Goal: Information Seeking & Learning: Learn about a topic

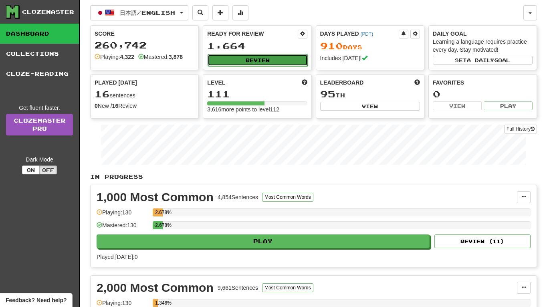
click at [232, 59] on button "Review" at bounding box center [258, 60] width 100 height 12
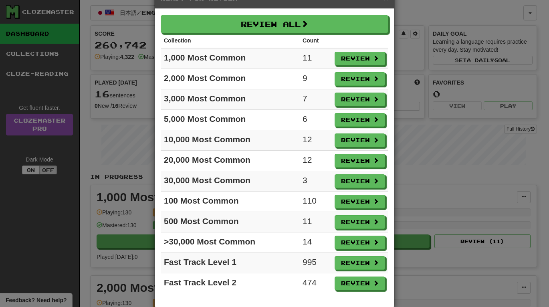
scroll to position [37, 0]
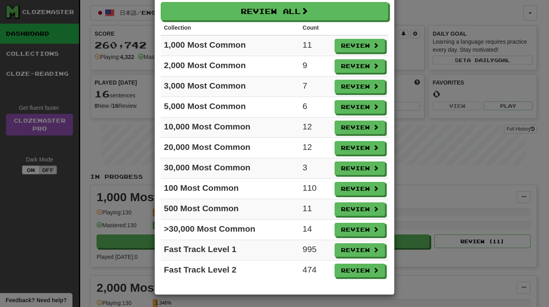
click at [443, 177] on div "× Ready for Review Review All Collection Count 1,000 Most Common 11 Review 2,00…" at bounding box center [274, 153] width 549 height 307
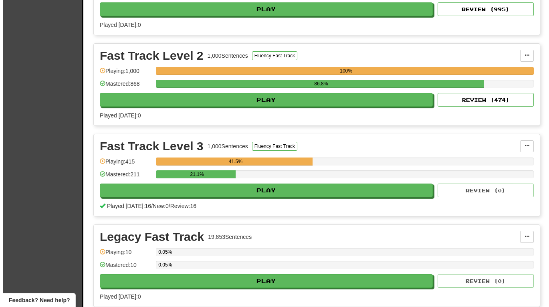
scroll to position [1282, 0]
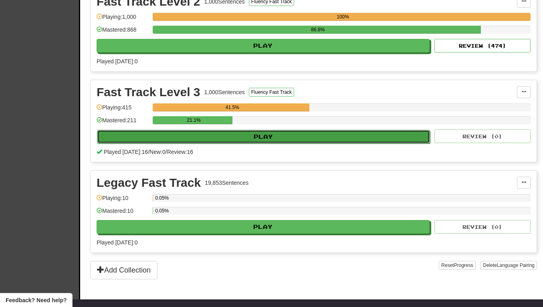
click at [253, 137] on button "Play" at bounding box center [263, 137] width 333 height 14
select select "**"
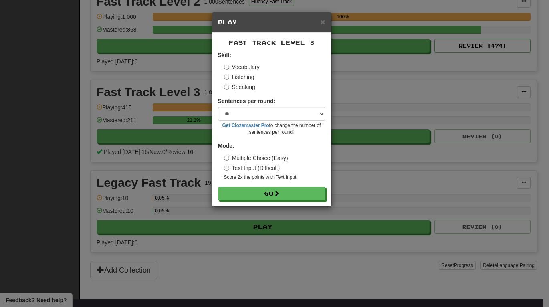
click at [232, 79] on label "Listening" at bounding box center [239, 77] width 30 height 8
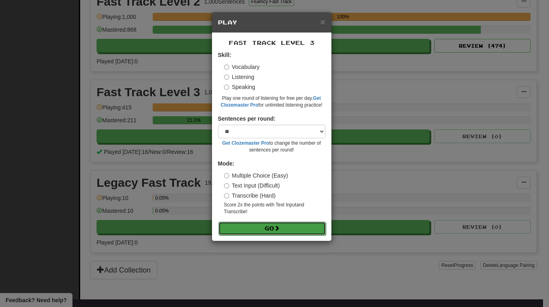
click at [292, 229] on button "Go" at bounding box center [271, 229] width 107 height 14
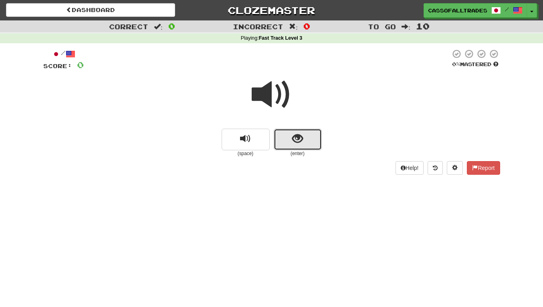
click at [290, 137] on button "show sentence" at bounding box center [298, 140] width 48 height 22
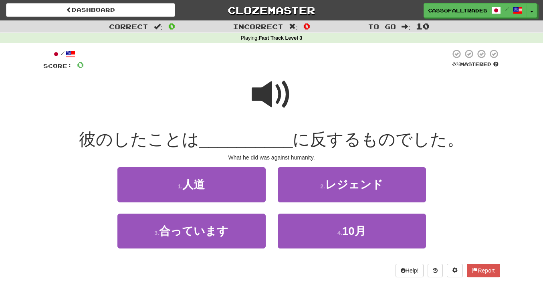
click at [261, 95] on span at bounding box center [272, 95] width 40 height 40
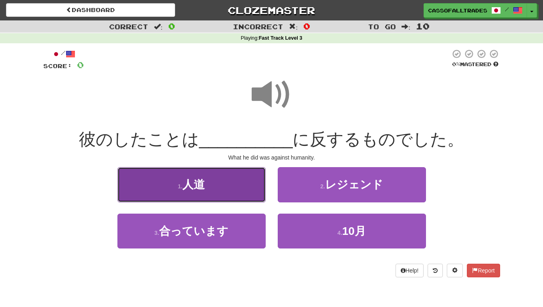
click at [203, 185] on span "人道" at bounding box center [193, 184] width 22 height 12
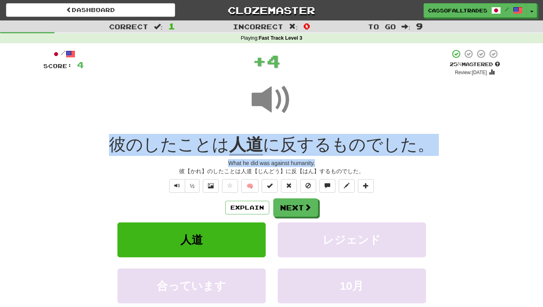
drag, startPoint x: 83, startPoint y: 145, endPoint x: 464, endPoint y: 166, distance: 382.0
click at [464, 166] on div "/ Score: 4 + 4 25 % Mastered Review: 2025-08-20 彼のしたことは 人道 に反するものでした。 What he d…" at bounding box center [271, 196] width 457 height 295
drag, startPoint x: 464, startPoint y: 166, endPoint x: 406, endPoint y: 155, distance: 59.6
copy div "彼のしたことは 人道 に反するものでした。 What he did was against humanity."
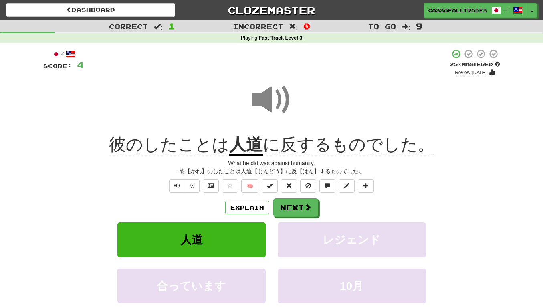
click at [30, 220] on div "Correct : 1 Incorrect : 0 To go : 9 Playing : Fast Track Level 3 / Score: 4 + 4…" at bounding box center [271, 187] width 543 height 335
click at [296, 208] on button "Next" at bounding box center [296, 208] width 45 height 18
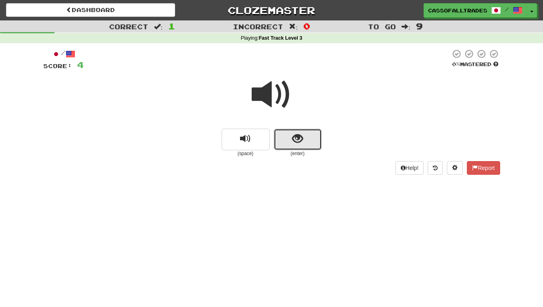
click at [295, 133] on span "show sentence" at bounding box center [297, 138] width 11 height 11
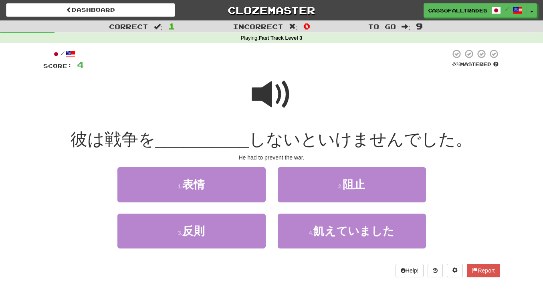
click at [261, 97] on span at bounding box center [272, 95] width 40 height 40
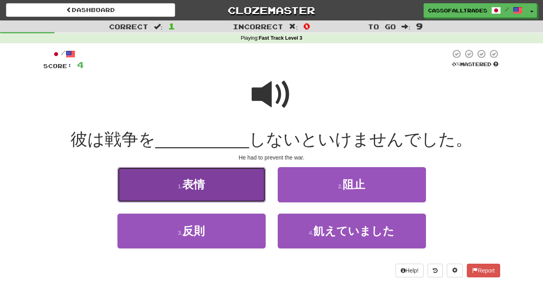
click at [246, 189] on button "1 . 表情" at bounding box center [191, 184] width 148 height 35
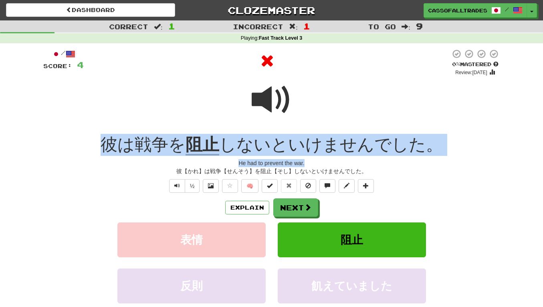
drag, startPoint x: 64, startPoint y: 143, endPoint x: 467, endPoint y: 162, distance: 403.5
click at [467, 162] on div "/ Score: 4 0 % Mastered Review: 2025-08-19 彼は戦争を 阻止 しないといけませんでした。 He had to pre…" at bounding box center [271, 196] width 457 height 295
drag, startPoint x: 467, startPoint y: 162, endPoint x: 396, endPoint y: 149, distance: 72.5
copy div "彼は戦争を 阻止 しないといけませんでした。 He had to prevent the war."
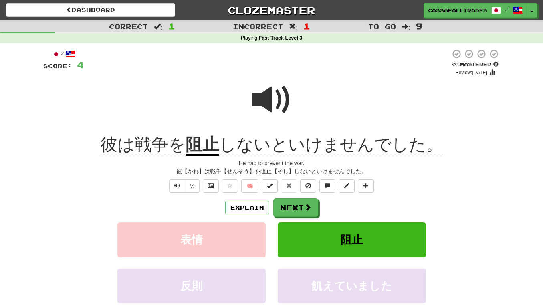
click at [33, 210] on div "Correct : 1 Incorrect : 1 To go : 9 Playing : Fast Track Level 3 / Score: 4 0 %…" at bounding box center [271, 187] width 543 height 335
click at [307, 205] on span at bounding box center [307, 207] width 7 height 7
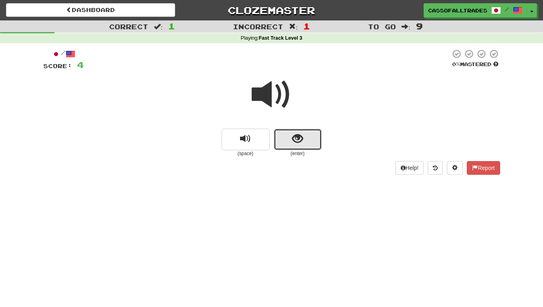
click at [297, 144] on button "show sentence" at bounding box center [298, 140] width 48 height 22
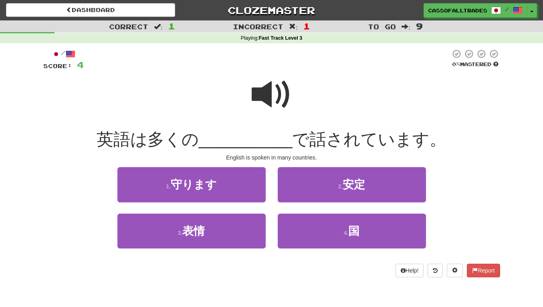
click at [256, 93] on span at bounding box center [272, 95] width 40 height 40
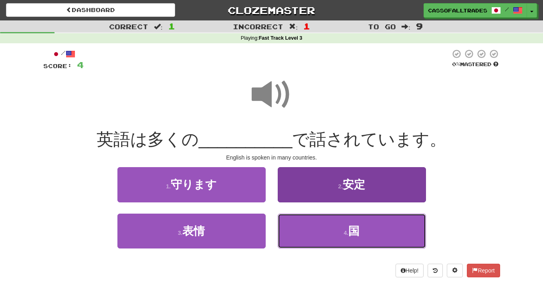
click at [357, 241] on button "4 . 国" at bounding box center [352, 231] width 148 height 35
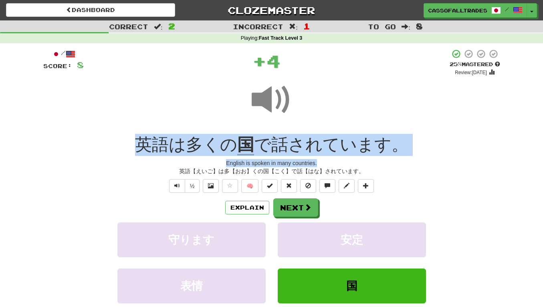
drag, startPoint x: 102, startPoint y: 138, endPoint x: 453, endPoint y: 160, distance: 351.6
click at [453, 160] on div "/ Score: 8 + 4 25 % Mastered Review: 2025-08-20 英語は多くの 国 で話されています。 English is s…" at bounding box center [271, 196] width 457 height 295
copy div "英語は多くの 国 で話されています。 English is spoken in many countries."
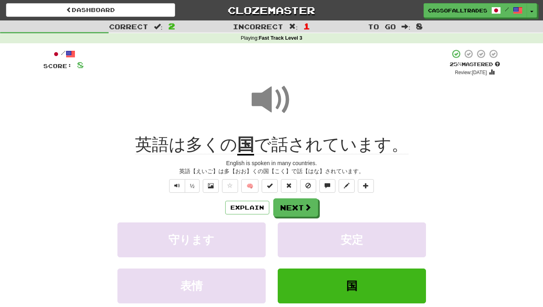
click at [38, 178] on div "/ Score: 8 + 4 25 % Mastered Review: 2025-08-20 英語は多くの 国 で話されています。 English is s…" at bounding box center [271, 199] width 469 height 312
click at [290, 205] on button "Next" at bounding box center [296, 208] width 45 height 18
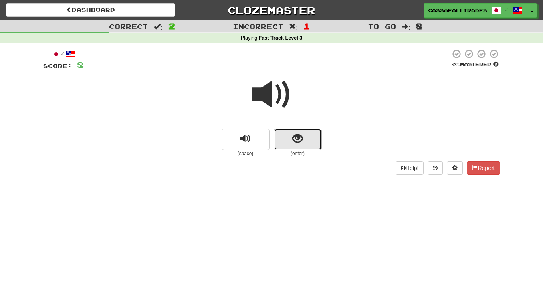
click at [283, 140] on button "show sentence" at bounding box center [298, 140] width 48 height 22
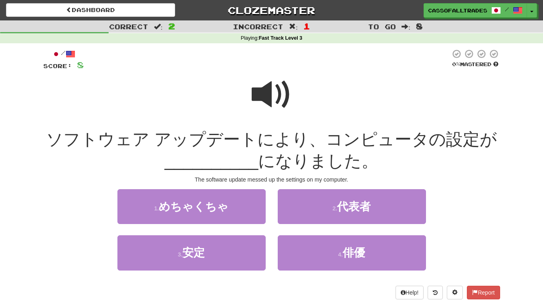
click at [272, 96] on span at bounding box center [272, 95] width 40 height 40
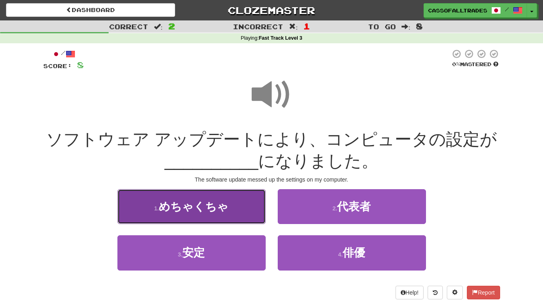
click at [196, 208] on span "めちゃくちゃ" at bounding box center [194, 206] width 70 height 12
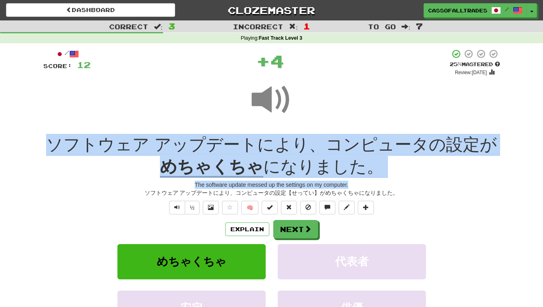
drag, startPoint x: 28, startPoint y: 145, endPoint x: 450, endPoint y: 179, distance: 422.9
click at [450, 179] on div "Correct : 3 Incorrect : 1 To go : 7 Playing : Fast Track Level 3 / Score: 12 + …" at bounding box center [271, 198] width 543 height 357
drag, startPoint x: 450, startPoint y: 179, endPoint x: 312, endPoint y: 163, distance: 138.4
copy div "ソフトウェア アップデートにより、コンピュータの設定が めちゃくちゃ になりました。 The software update messed up the se…"
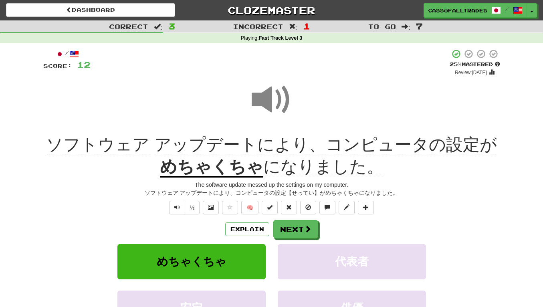
click at [14, 228] on div "Correct : 3 Incorrect : 1 To go : 7 Playing : Fast Track Level 3 / Score: 12 + …" at bounding box center [271, 198] width 543 height 357
click at [292, 222] on button "Next" at bounding box center [295, 229] width 45 height 18
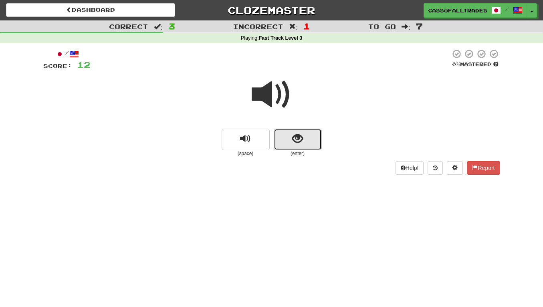
click at [296, 137] on span "show sentence" at bounding box center [297, 138] width 11 height 11
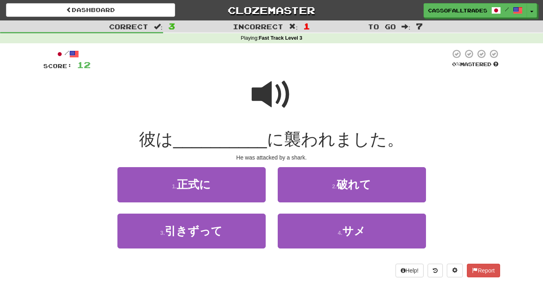
click at [261, 102] on span at bounding box center [272, 95] width 40 height 40
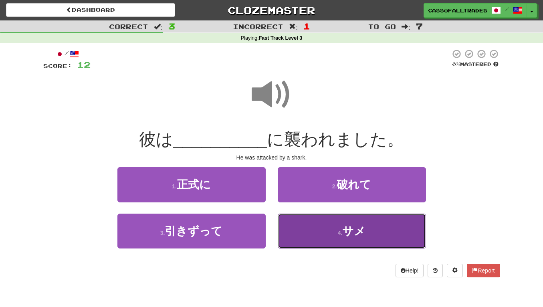
click at [334, 225] on button "4 . サメ" at bounding box center [352, 231] width 148 height 35
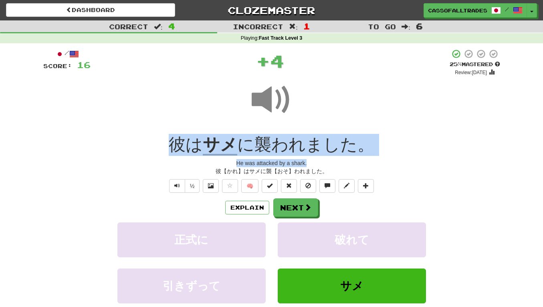
drag, startPoint x: 82, startPoint y: 141, endPoint x: 427, endPoint y: 163, distance: 346.0
click at [427, 163] on div "/ Score: 16 + 4 25 % Mastered Review: 2025-08-20 彼は サメ に襲われました。 He was attacked…" at bounding box center [271, 196] width 457 height 295
drag, startPoint x: 427, startPoint y: 163, endPoint x: 341, endPoint y: 147, distance: 87.5
copy div "彼は サメ に襲われました。 He was attacked by a shark."
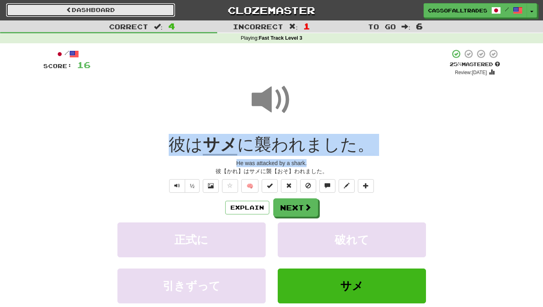
click at [106, 12] on link "Dashboard" at bounding box center [90, 10] width 169 height 14
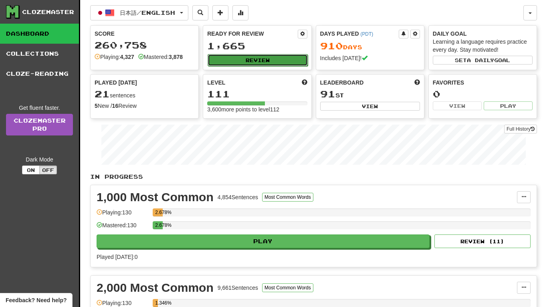
click at [244, 62] on button "Review" at bounding box center [258, 60] width 100 height 12
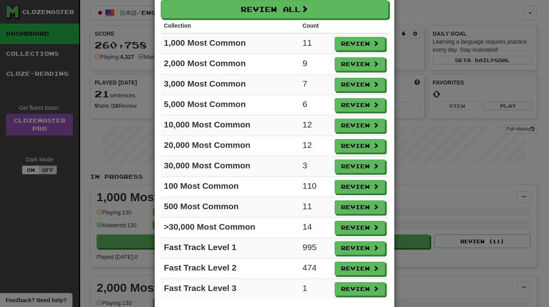
scroll to position [57, 0]
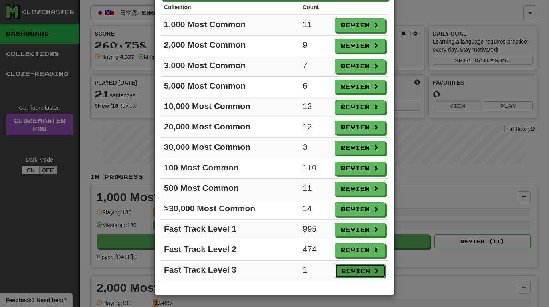
click at [356, 270] on button "Review" at bounding box center [360, 271] width 50 height 14
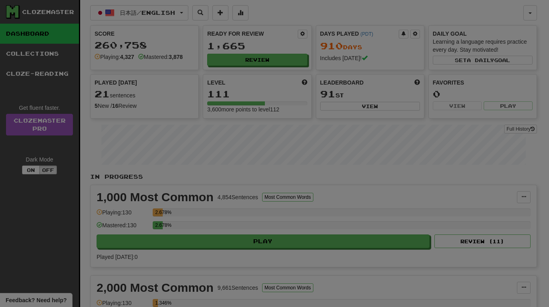
select select "**"
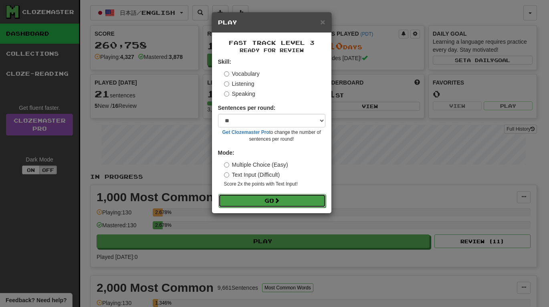
click at [257, 205] on button "Go" at bounding box center [271, 201] width 107 height 14
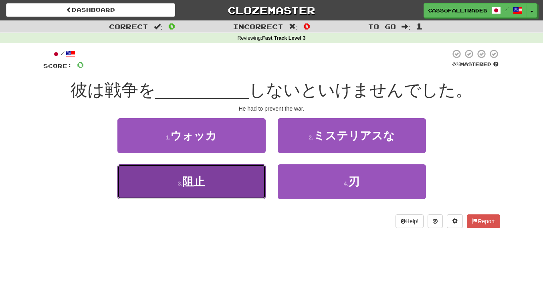
click at [187, 187] on span "阻止" at bounding box center [193, 181] width 22 height 12
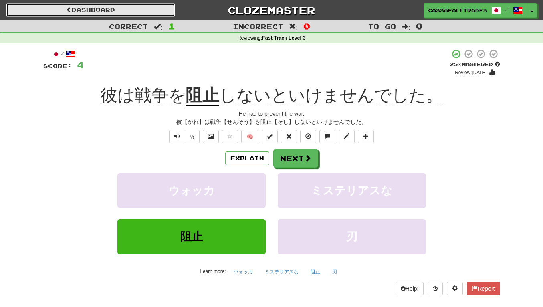
click at [108, 14] on link "Dashboard" at bounding box center [90, 10] width 169 height 14
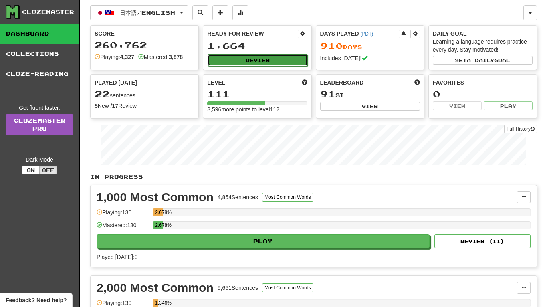
click at [257, 64] on button "Review" at bounding box center [258, 60] width 100 height 12
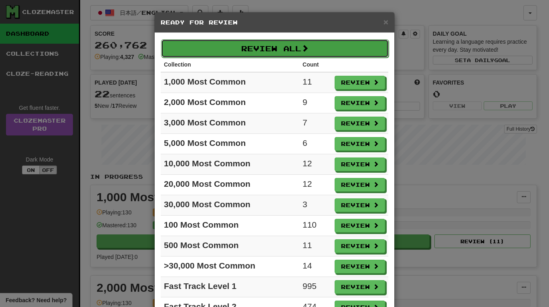
click at [323, 50] on button "Review All" at bounding box center [275, 48] width 228 height 18
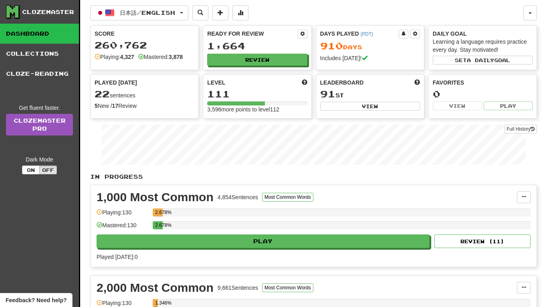
select select "**"
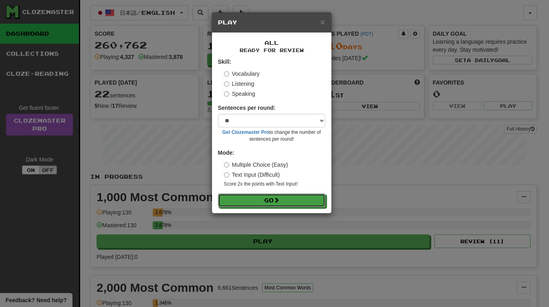
click at [315, 208] on div "All Ready for Review Skill: Vocabulary Listening Speaking Sentences per round: …" at bounding box center [271, 123] width 119 height 180
